Goal: Entertainment & Leisure: Consume media (video, audio)

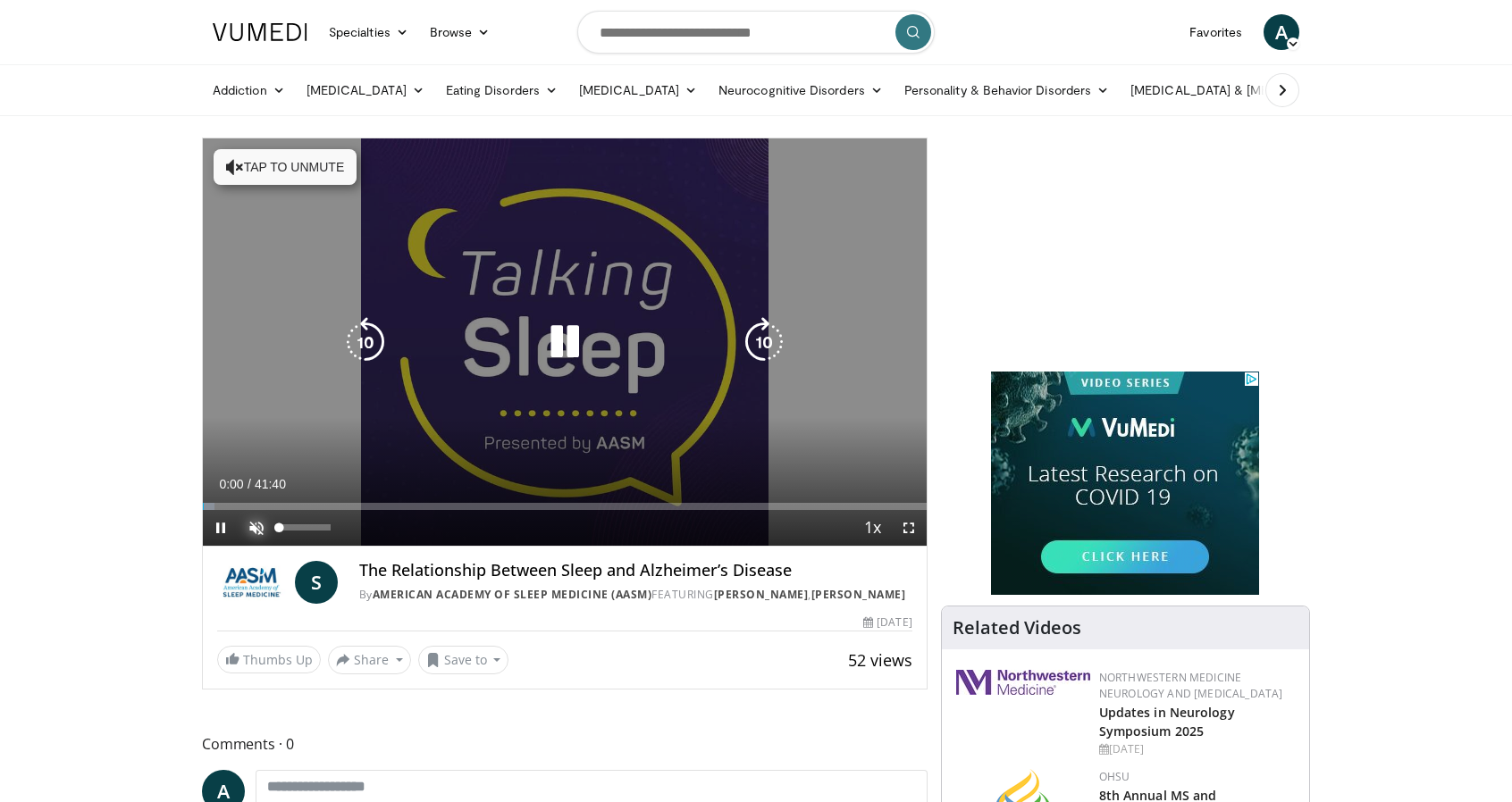
drag, startPoint x: 245, startPoint y: 524, endPoint x: 271, endPoint y: 520, distance: 26.3
click at [261, 524] on span "Video Player" at bounding box center [256, 527] width 36 height 36
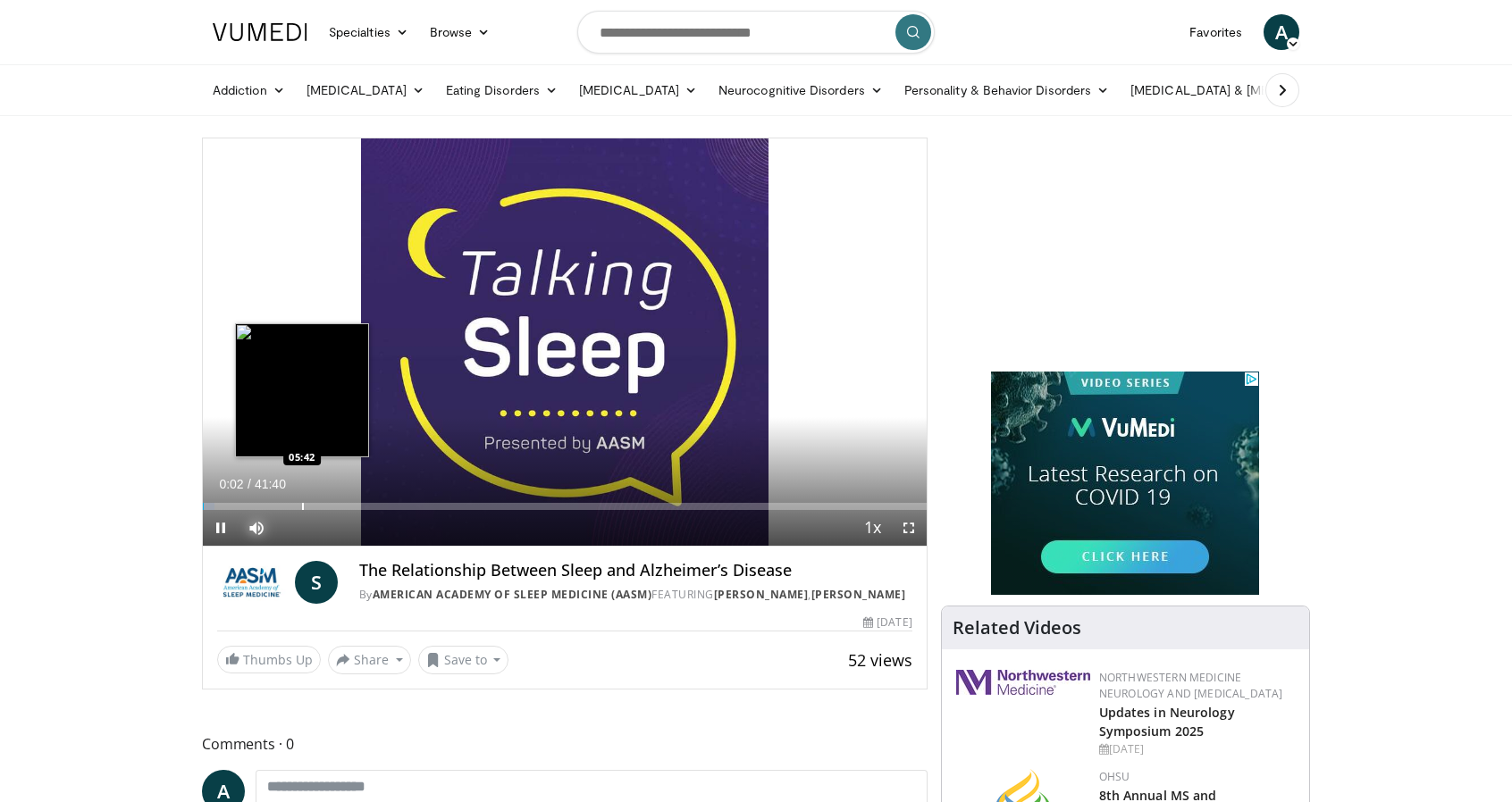
click at [304, 503] on div "Progress Bar" at bounding box center [303, 506] width 2 height 7
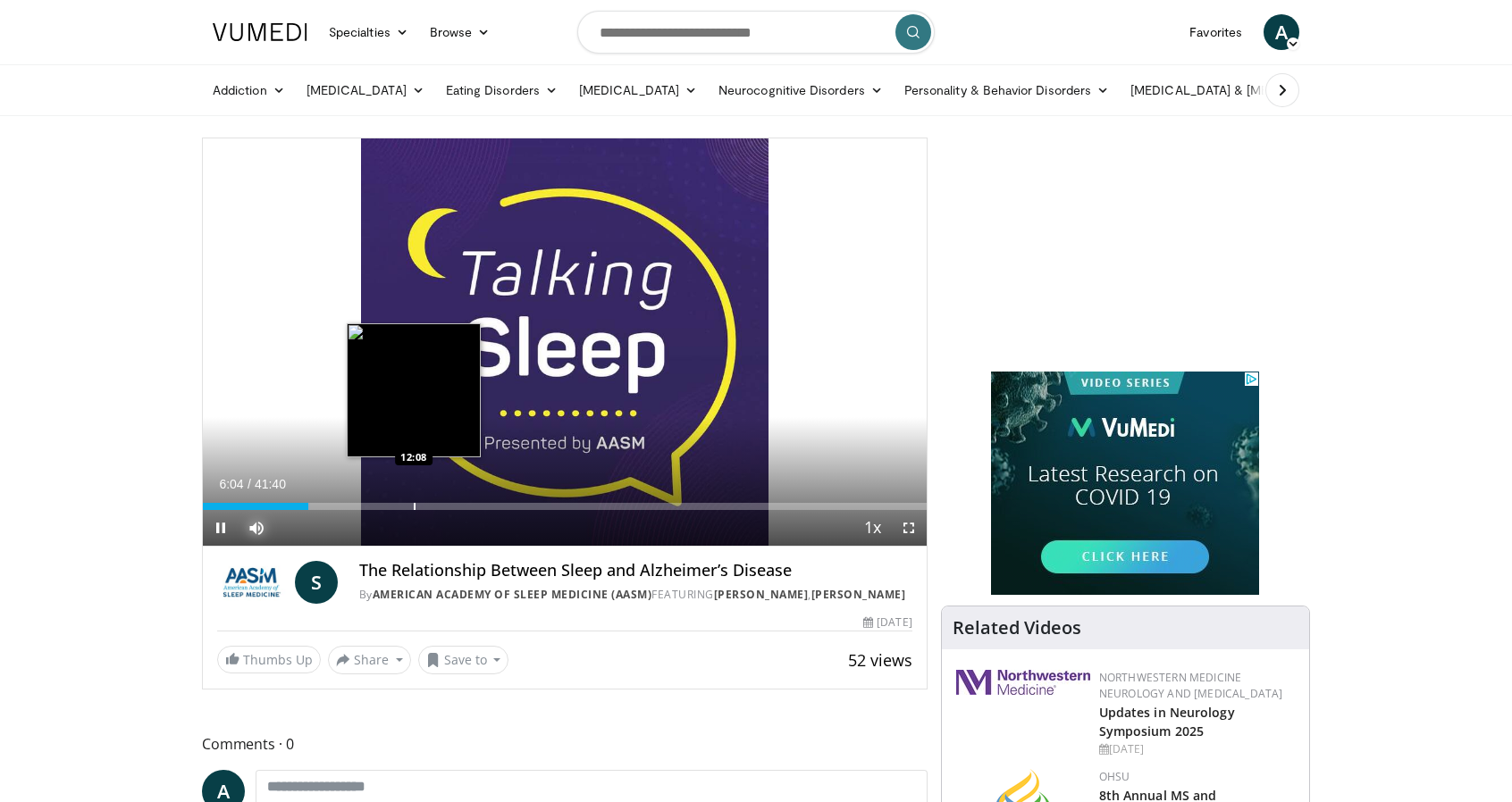
click at [432, 503] on div "Loaded : 14.77% 06:04 12:08" at bounding box center [564, 506] width 723 height 7
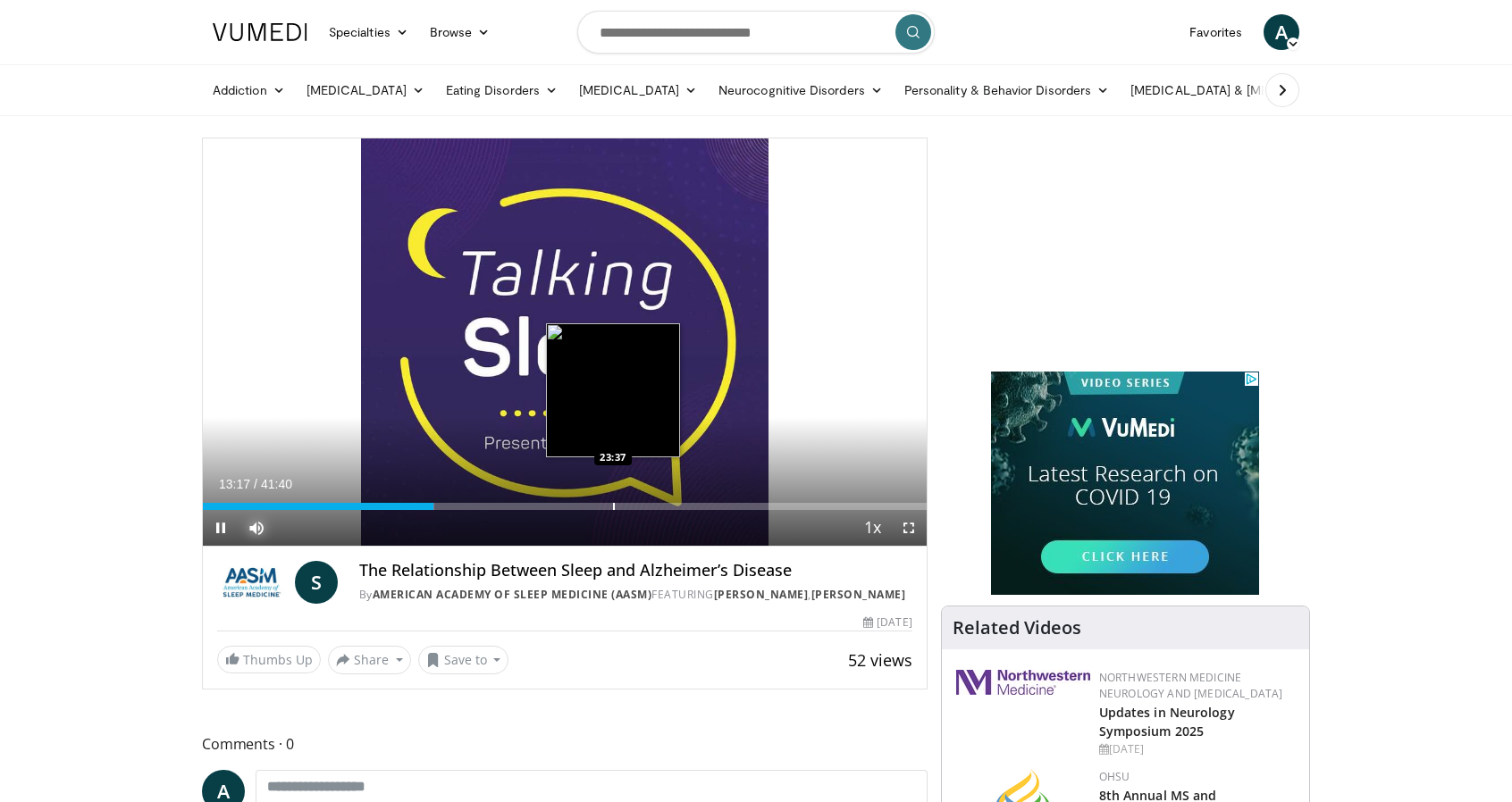
click at [615, 507] on div "Progress Bar" at bounding box center [614, 506] width 2 height 7
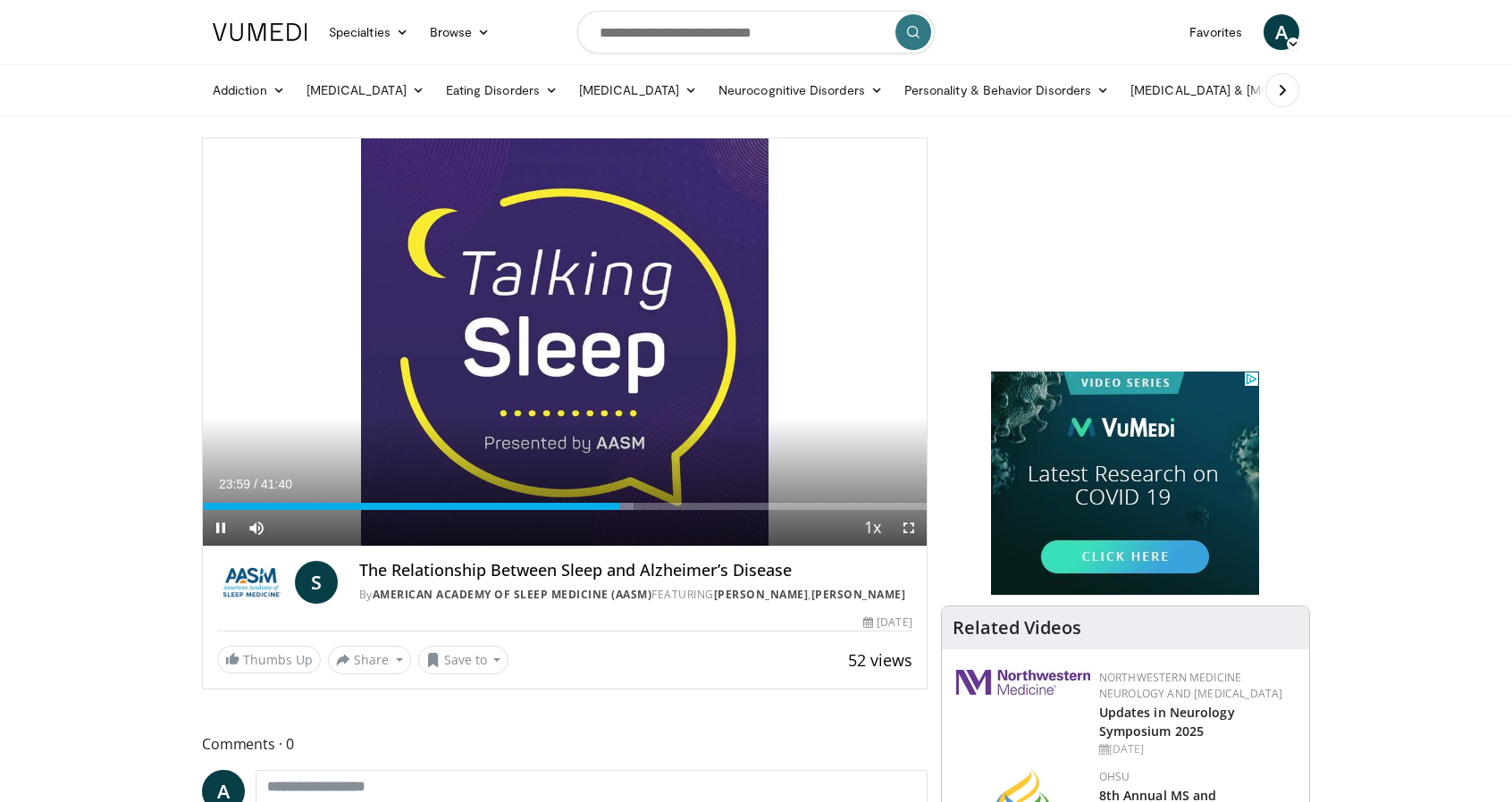
click at [783, 512] on div "Current Time 23:59 / Duration 41:40 Pause Skip Backward Skip Forward Mute 38% L…" at bounding box center [564, 527] width 723 height 36
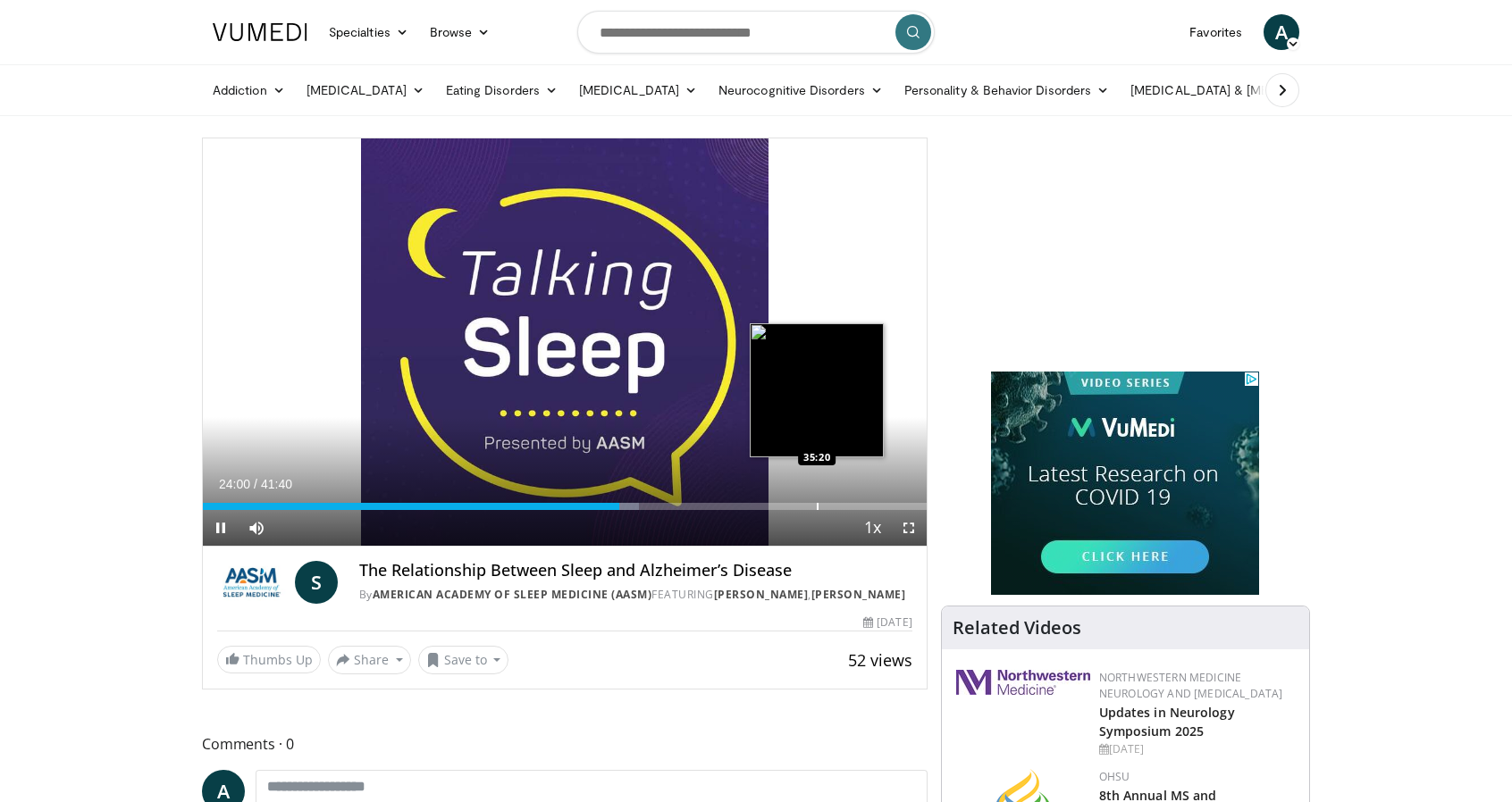
click at [816, 498] on div "Loaded : 60.29% 24:00 35:20" at bounding box center [564, 501] width 723 height 17
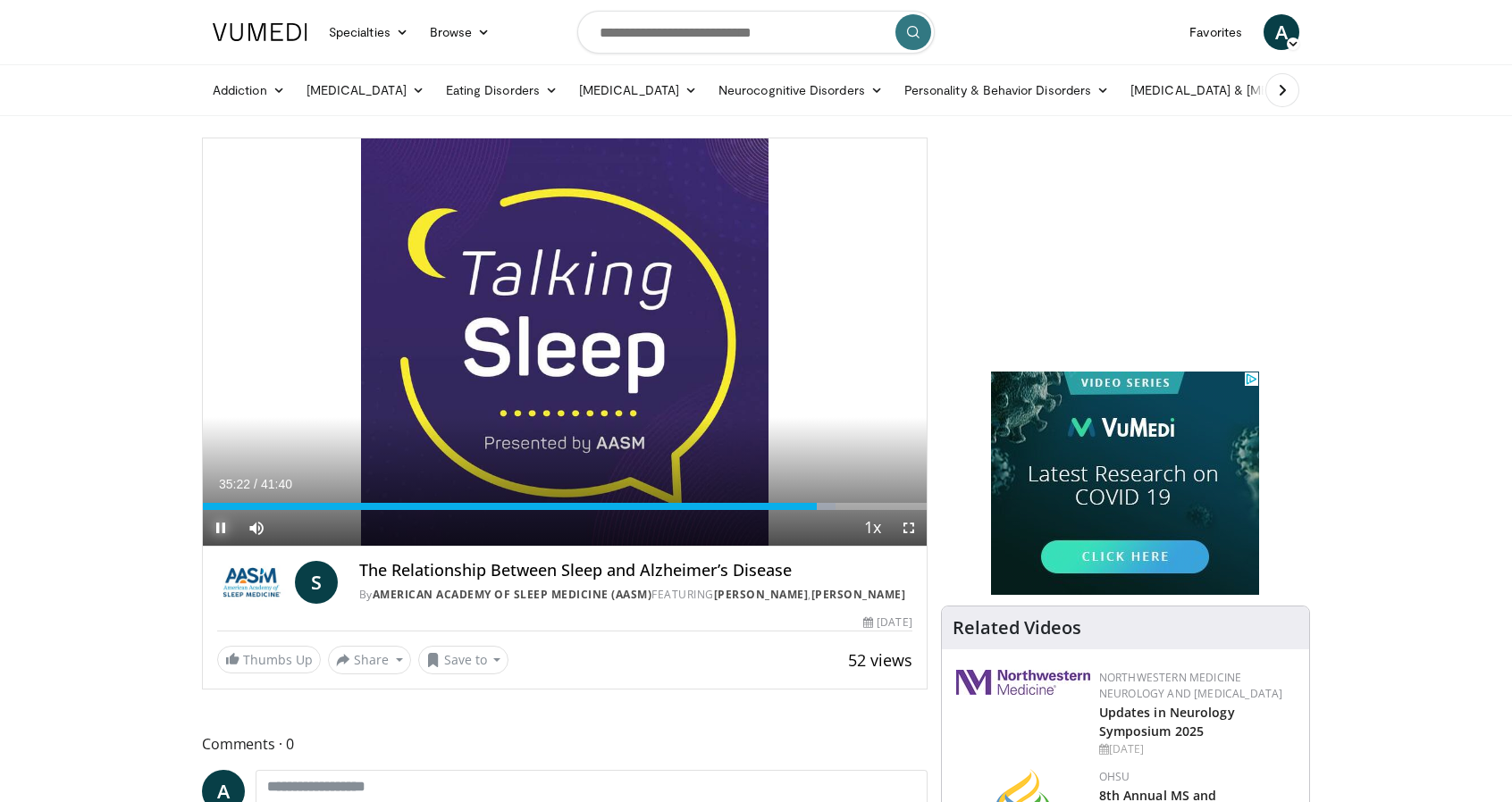
click at [227, 520] on span "Video Player" at bounding box center [220, 527] width 36 height 36
